Goal: Task Accomplishment & Management: Complete application form

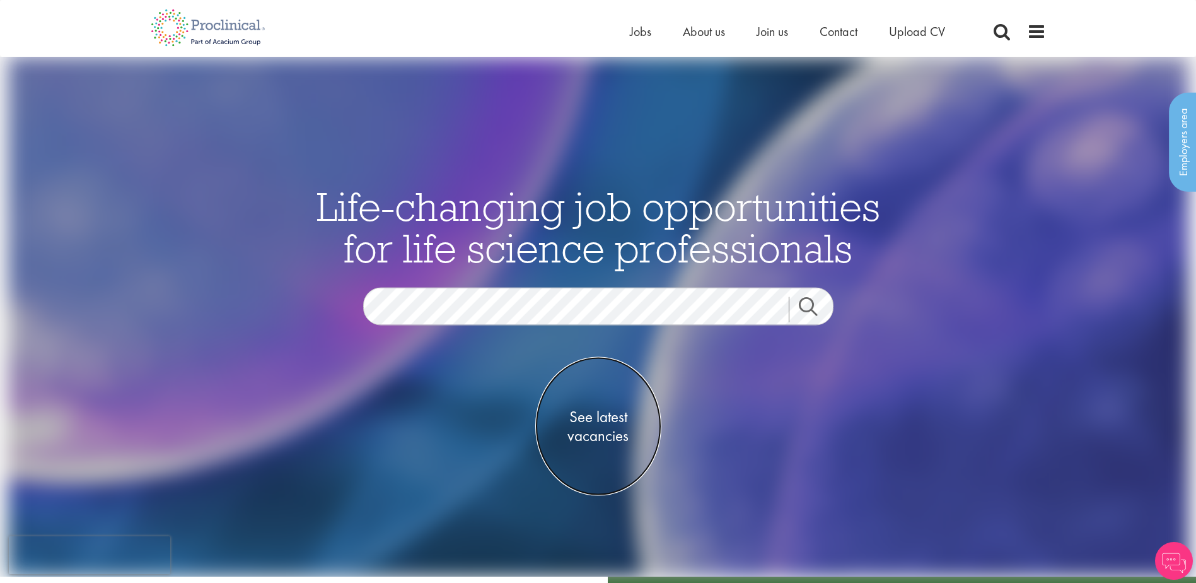
click at [613, 432] on span "See latest vacancies" at bounding box center [598, 426] width 126 height 38
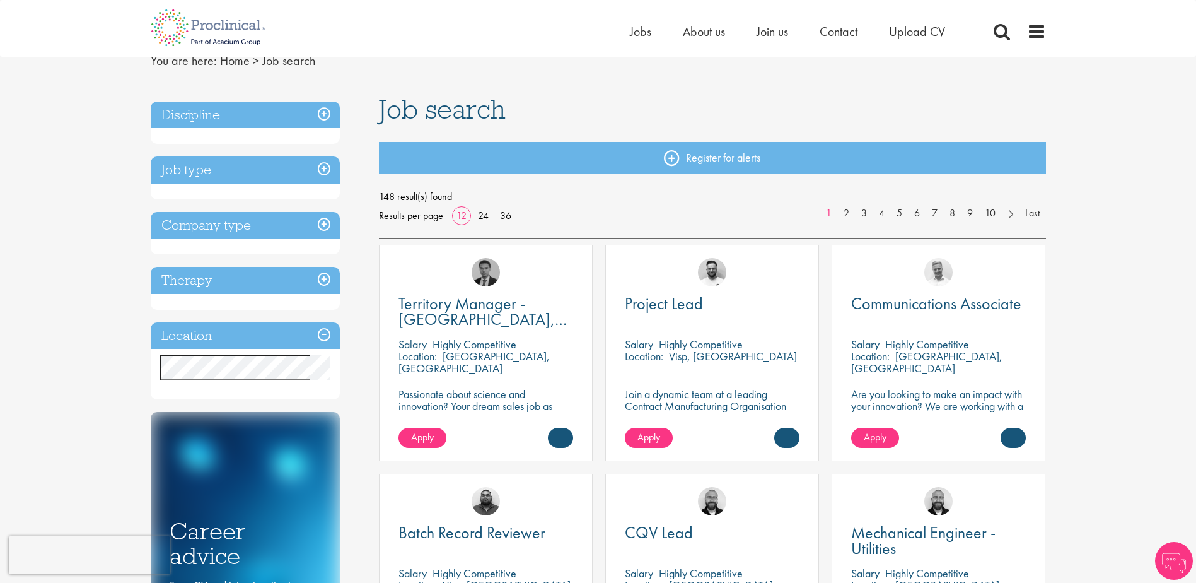
scroll to position [126, 0]
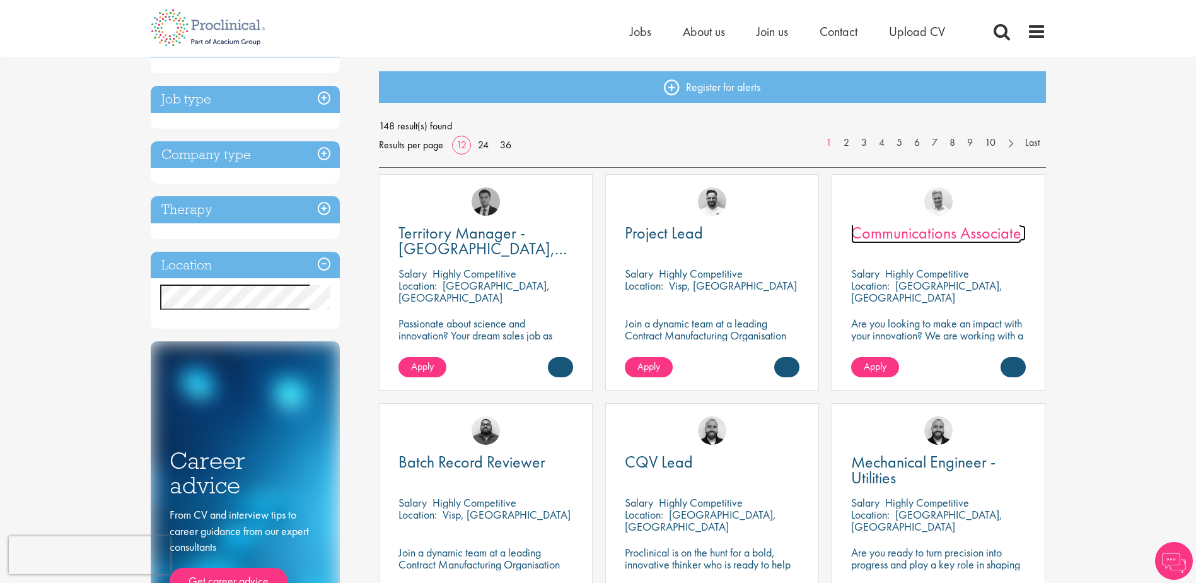
click at [971, 236] on span "Communications Associate" at bounding box center [936, 232] width 170 height 21
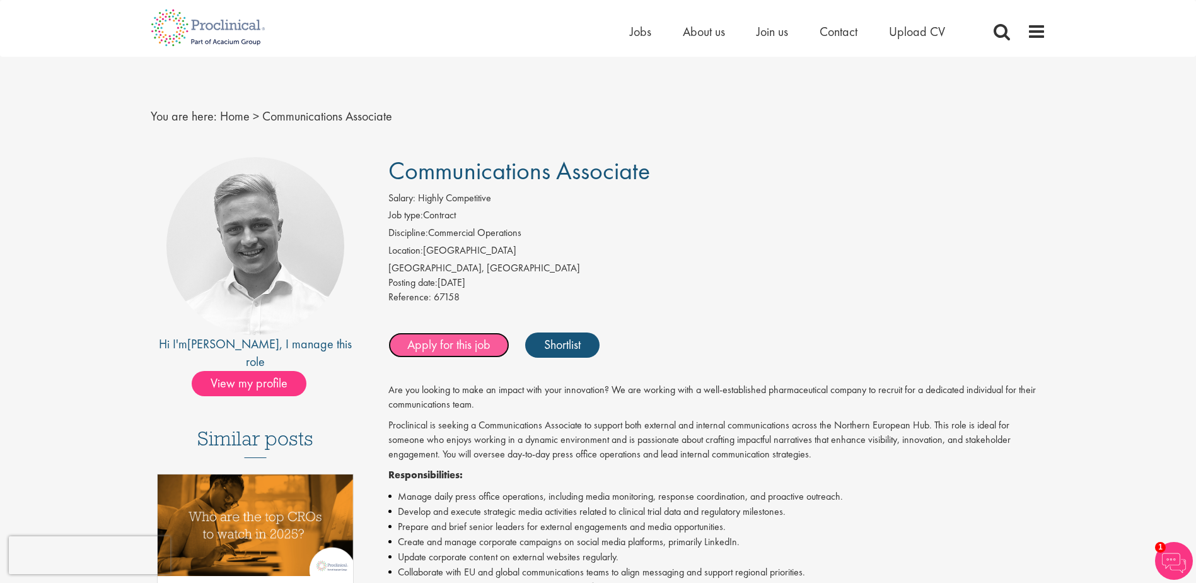
click at [444, 347] on link "Apply for this job" at bounding box center [448, 344] width 121 height 25
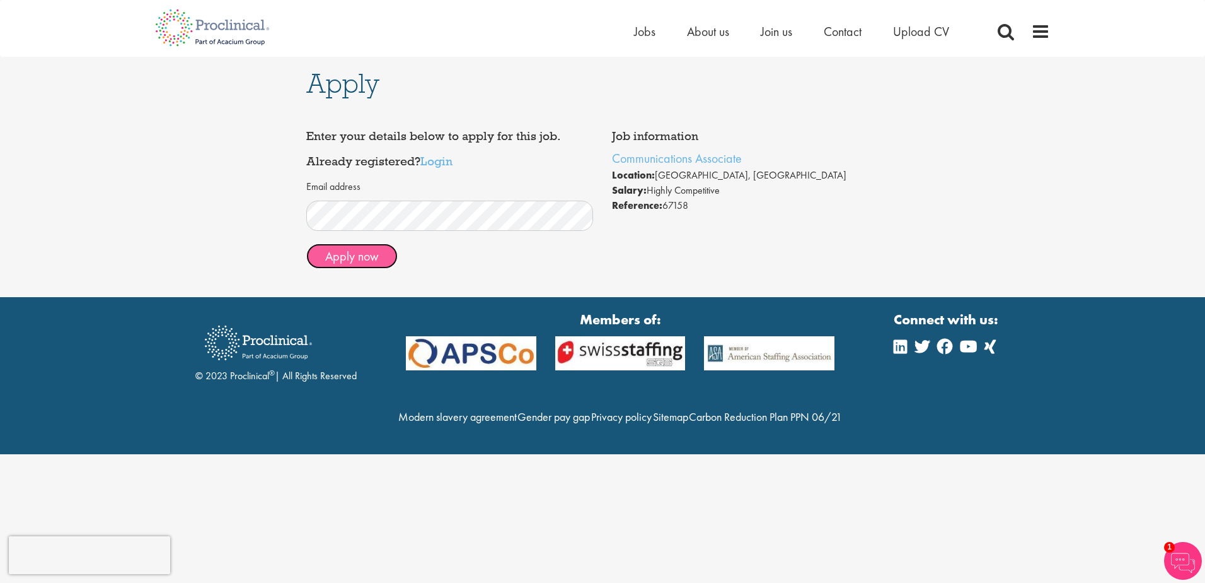
click at [373, 257] on button "Apply now" at bounding box center [351, 255] width 91 height 25
